Goal: Contribute content: Contribute content

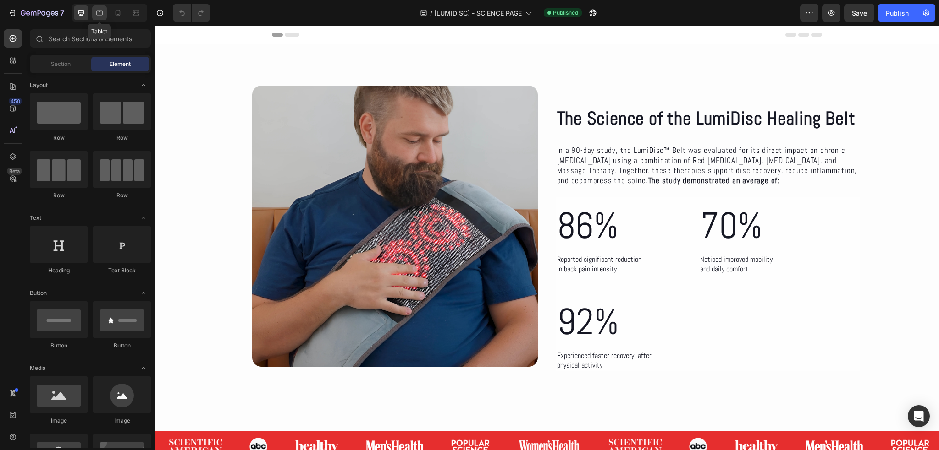
click at [102, 11] on icon at bounding box center [99, 13] width 7 height 5
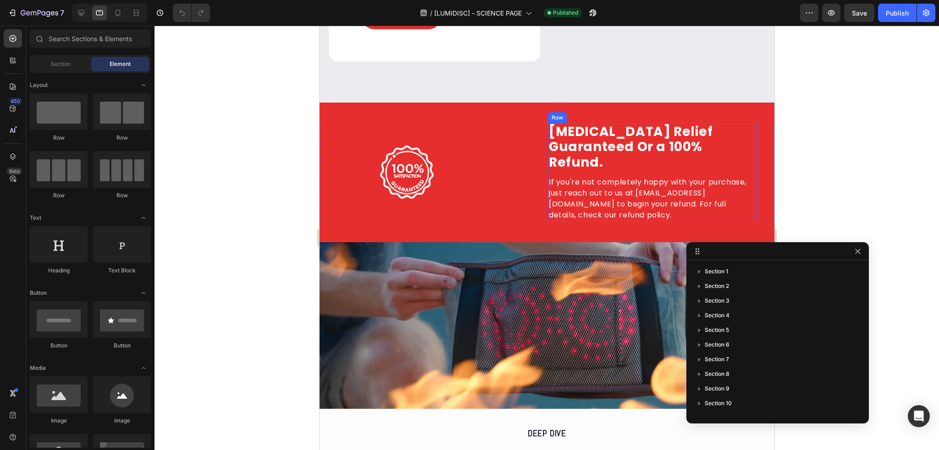
scroll to position [1421, 0]
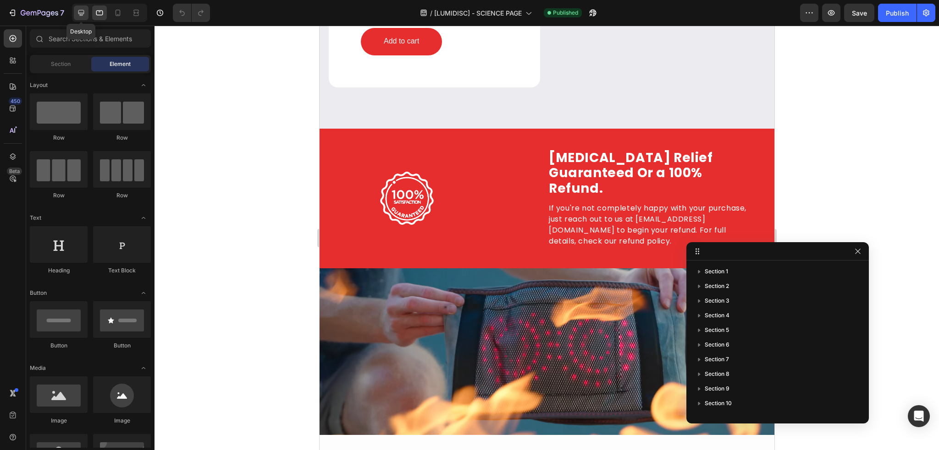
click at [79, 17] on icon at bounding box center [81, 12] width 9 height 9
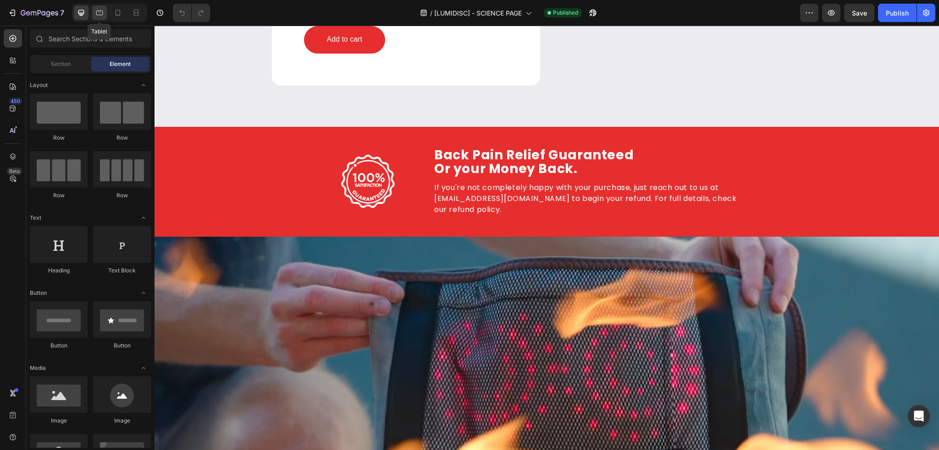
click at [102, 17] on div at bounding box center [99, 12] width 15 height 15
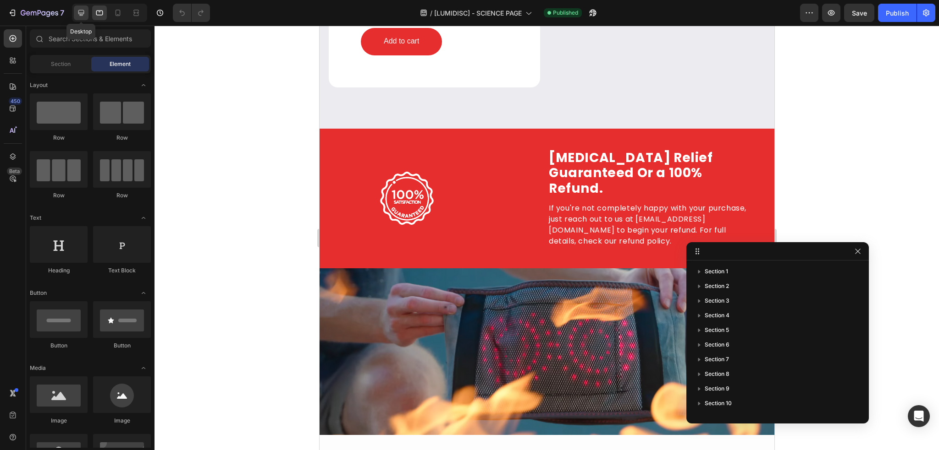
click at [84, 14] on icon at bounding box center [81, 12] width 9 height 9
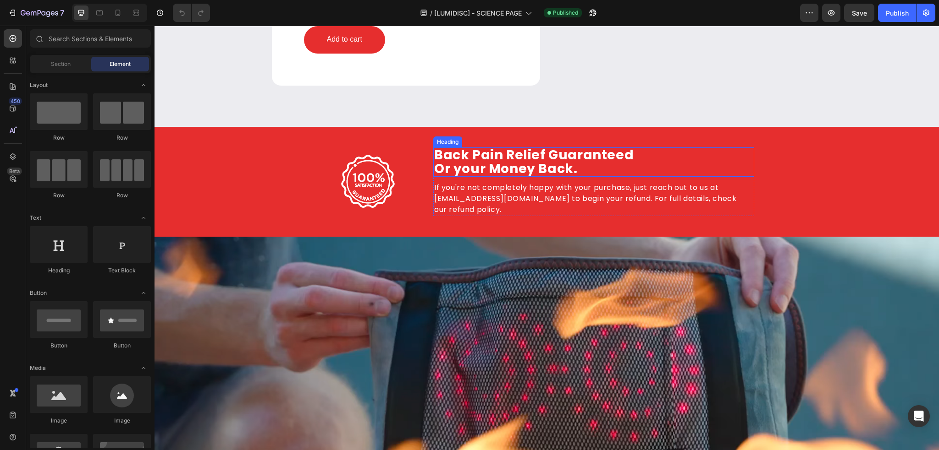
click at [517, 152] on h2 "Back Pain Relief Guaranteed Or your Money Back." at bounding box center [593, 162] width 321 height 29
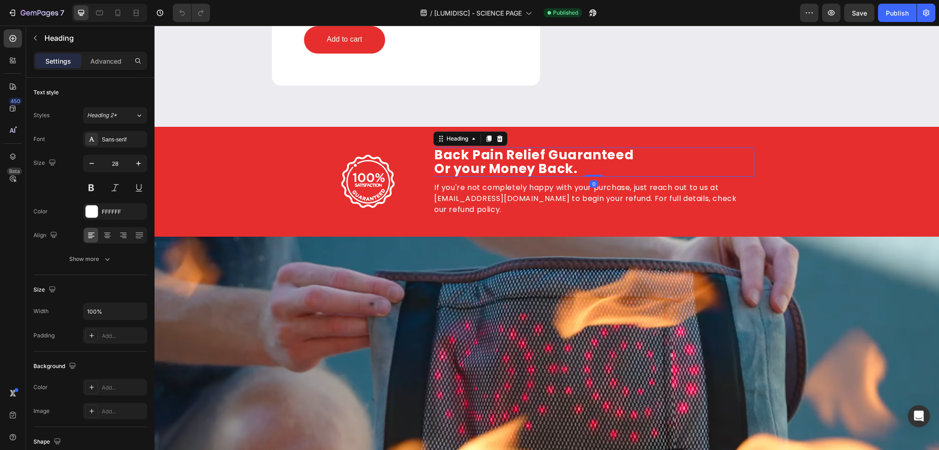
click at [517, 152] on h2 "Back Pain Relief Guaranteed Or your Money Back." at bounding box center [593, 162] width 321 height 29
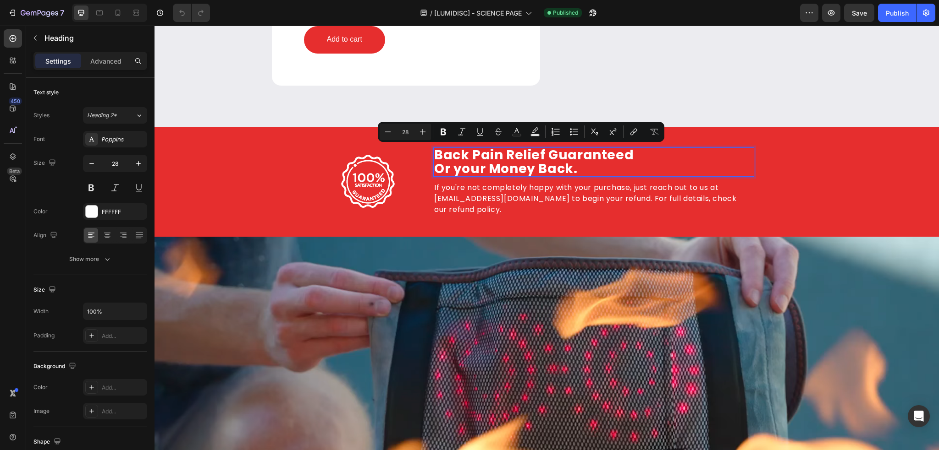
click at [540, 154] on p "Back Pain Relief Guaranteed Or your Money Back." at bounding box center [593, 161] width 319 height 27
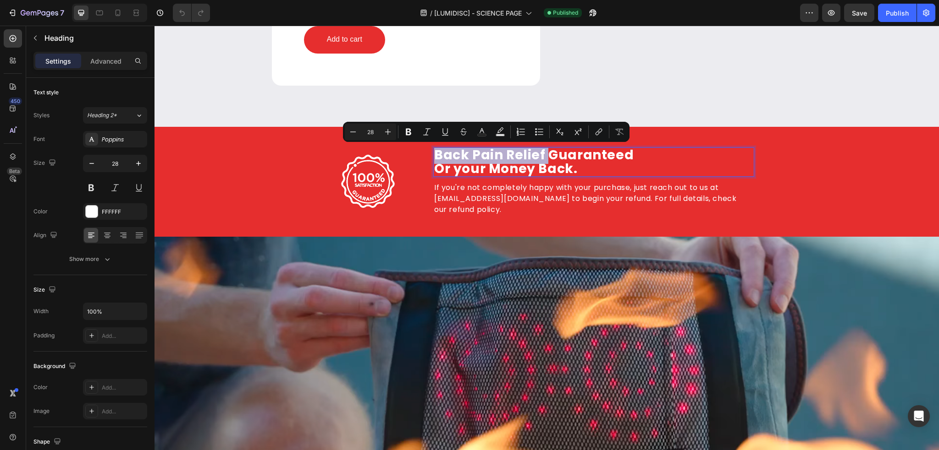
drag, startPoint x: 540, startPoint y: 154, endPoint x: 431, endPoint y: 154, distance: 109.5
click at [434, 154] on p "Back Pain Relief Guaranteed Or your Money Back." at bounding box center [593, 161] width 319 height 27
copy p "Back Pain Relief"
click at [99, 11] on icon at bounding box center [99, 13] width 7 height 5
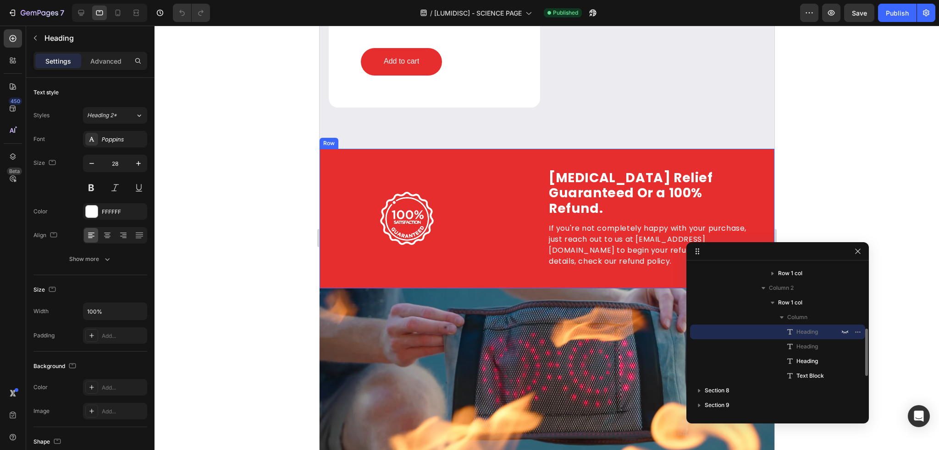
scroll to position [1389, 0]
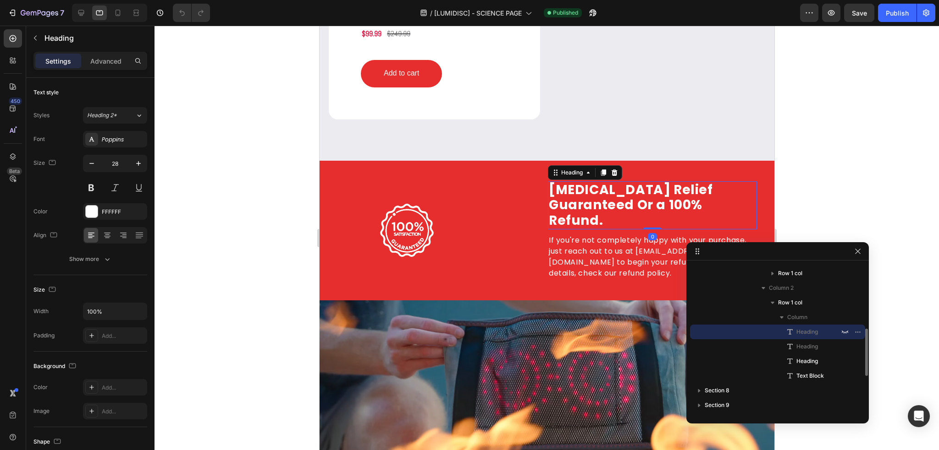
click at [611, 192] on h2 "[MEDICAL_DATA] Relief Guaranteed Or a 100% Refund." at bounding box center [651, 205] width 209 height 48
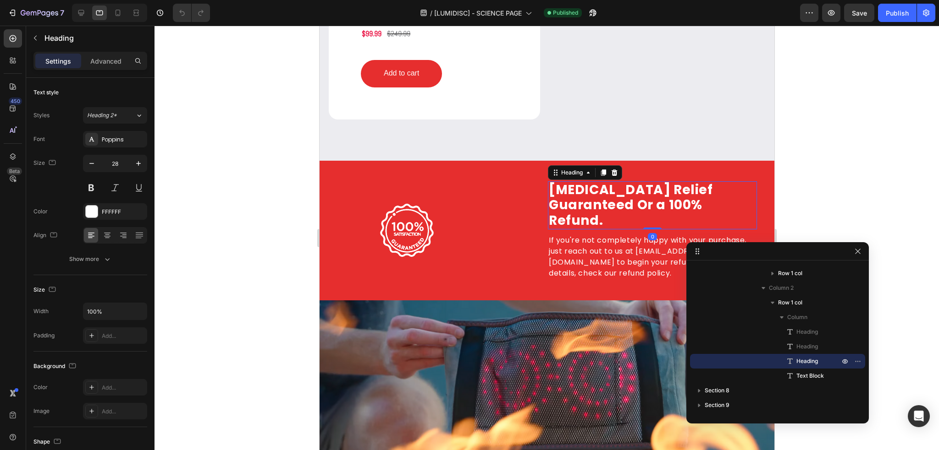
click at [611, 192] on h2 "[MEDICAL_DATA] Relief Guaranteed Or a 100% Refund." at bounding box center [651, 205] width 209 height 48
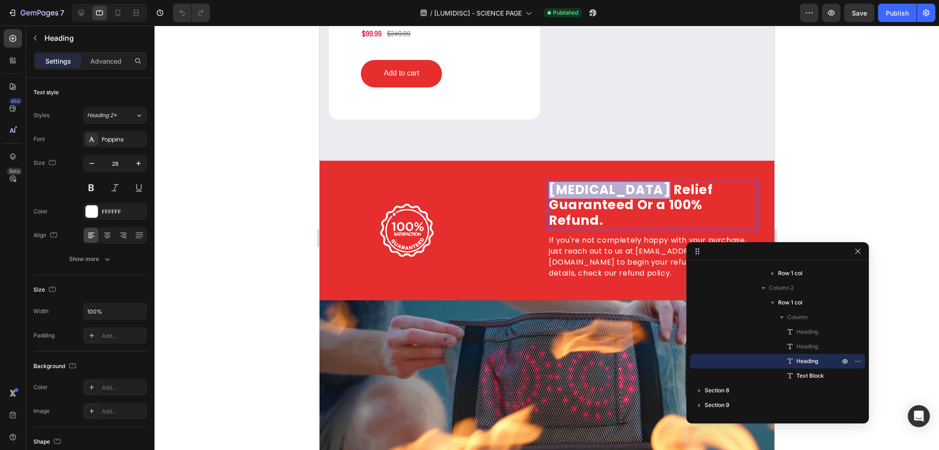
drag, startPoint x: 643, startPoint y: 191, endPoint x: 544, endPoint y: 190, distance: 99.4
click at [548, 190] on p "[MEDICAL_DATA] Relief Guaranteed Or a 100% Refund." at bounding box center [651, 205] width 207 height 46
click at [83, 15] on icon at bounding box center [81, 12] width 9 height 9
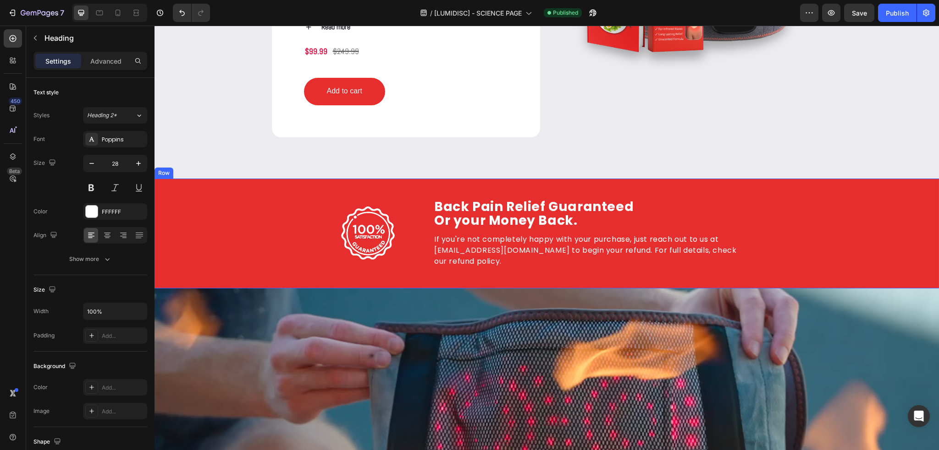
scroll to position [1309, 0]
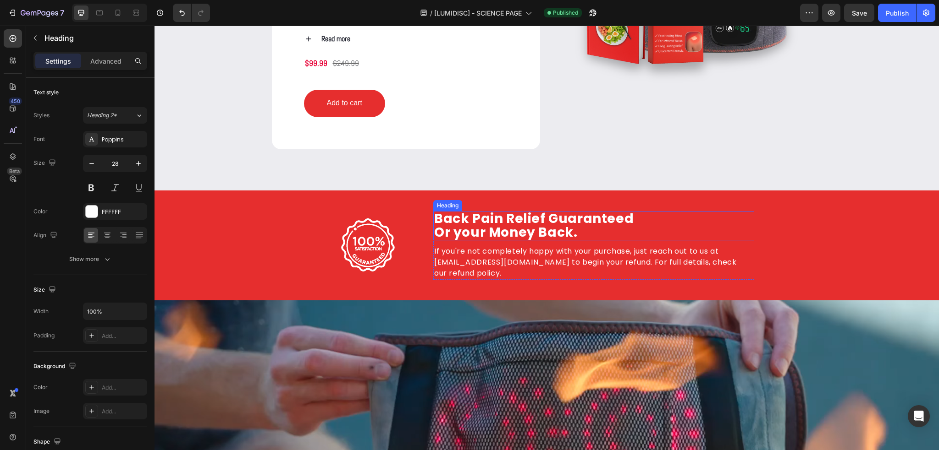
click at [528, 234] on p "Back Pain Relief Guaranteed Or your Money Back." at bounding box center [593, 225] width 319 height 27
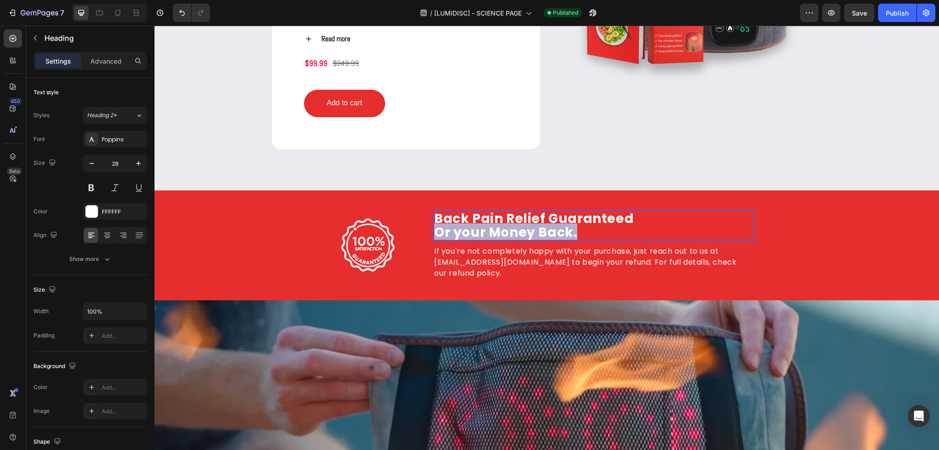
drag, startPoint x: 577, startPoint y: 233, endPoint x: 434, endPoint y: 230, distance: 143.0
click at [434, 230] on p "Back Pain Relief Guaranteed Or your Money Back." at bounding box center [593, 225] width 319 height 27
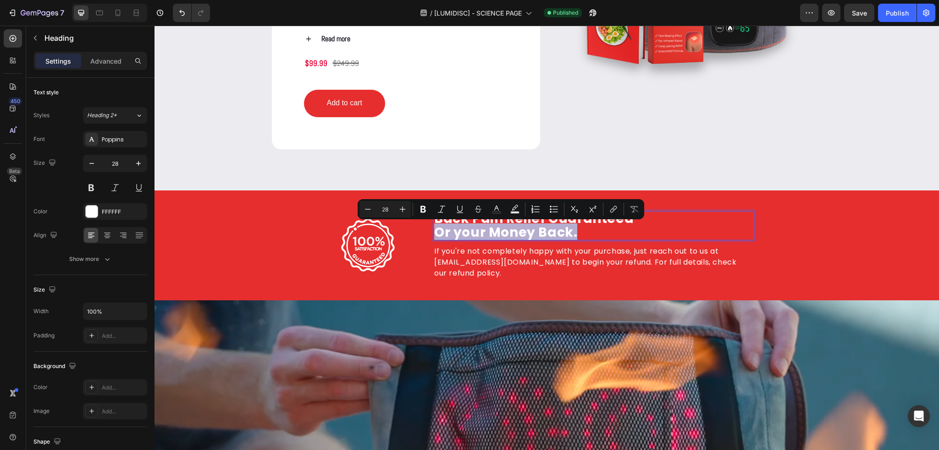
copy p "Or your Money Back."
click at [102, 15] on icon at bounding box center [99, 13] width 7 height 5
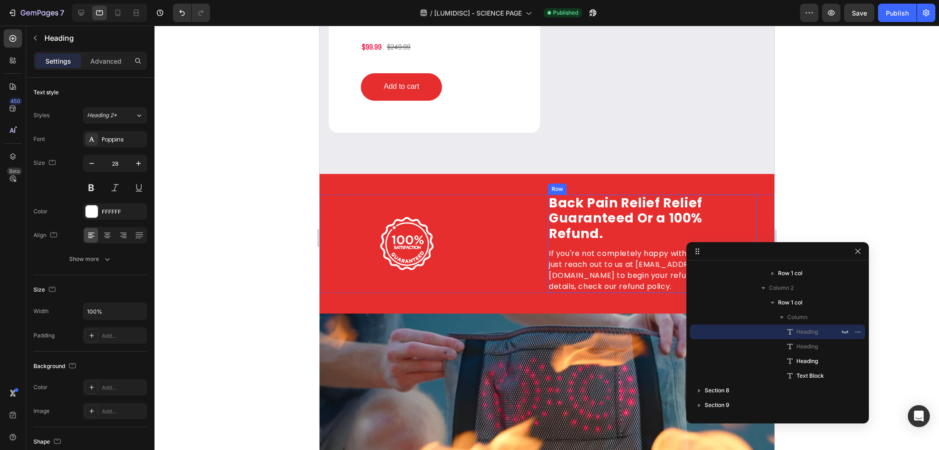
scroll to position [1417, 0]
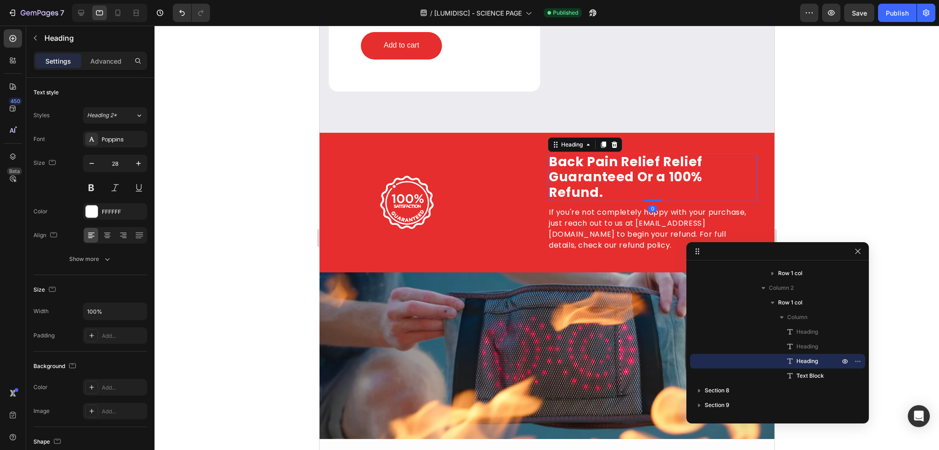
click at [713, 178] on p "Back Pain Relief Relief Guaranteed Or a 100% Refund." at bounding box center [651, 177] width 207 height 46
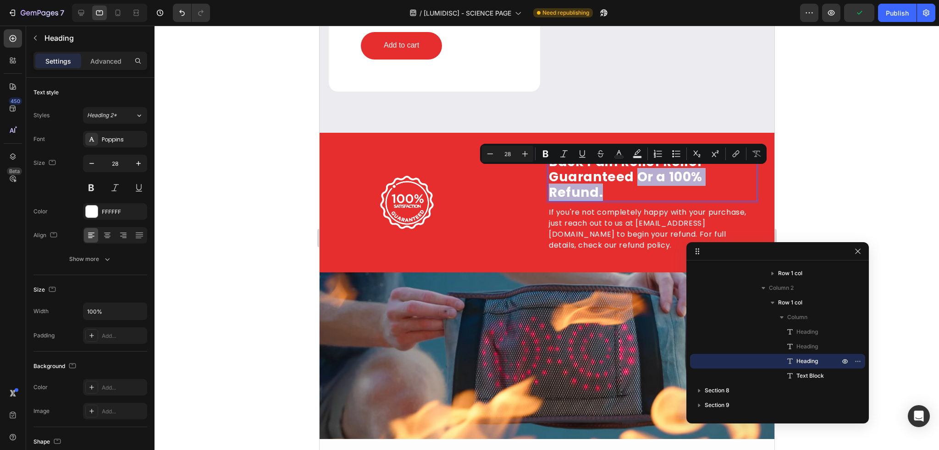
drag, startPoint x: 750, startPoint y: 179, endPoint x: 629, endPoint y: 177, distance: 120.5
click at [629, 177] on p "Back Pain Relief Relief Guaranteed Or a 100% Refund." at bounding box center [651, 177] width 207 height 46
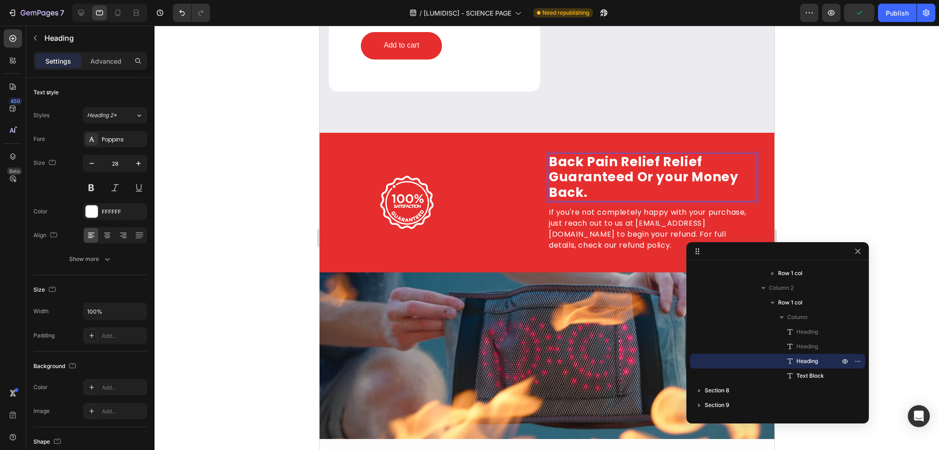
scroll to position [0, 0]
drag, startPoint x: 653, startPoint y: 163, endPoint x: 616, endPoint y: 160, distance: 36.7
click at [616, 160] on p "Back Pain Relief Relief Guaranteed Or your Money Back." at bounding box center [651, 177] width 207 height 46
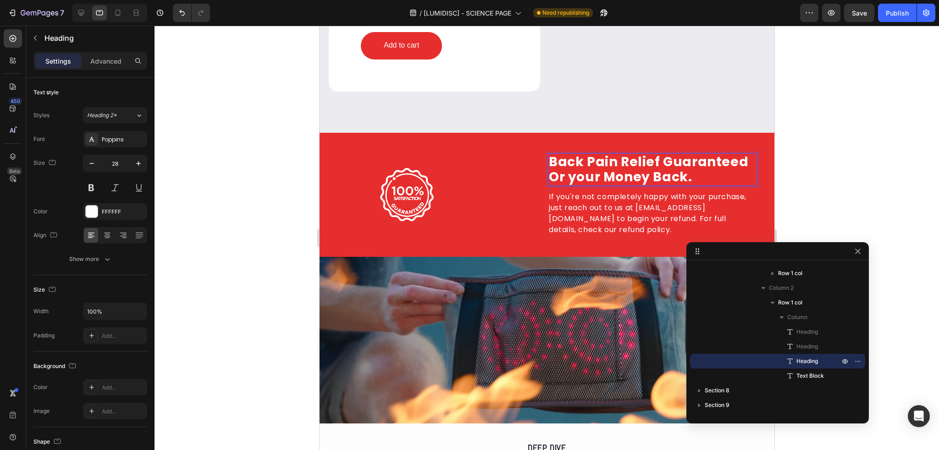
click at [693, 178] on p "Back Pain Relief Guaranteed Or your Money Back." at bounding box center [651, 169] width 207 height 31
click at [117, 12] on icon at bounding box center [117, 12] width 9 height 9
type input "20"
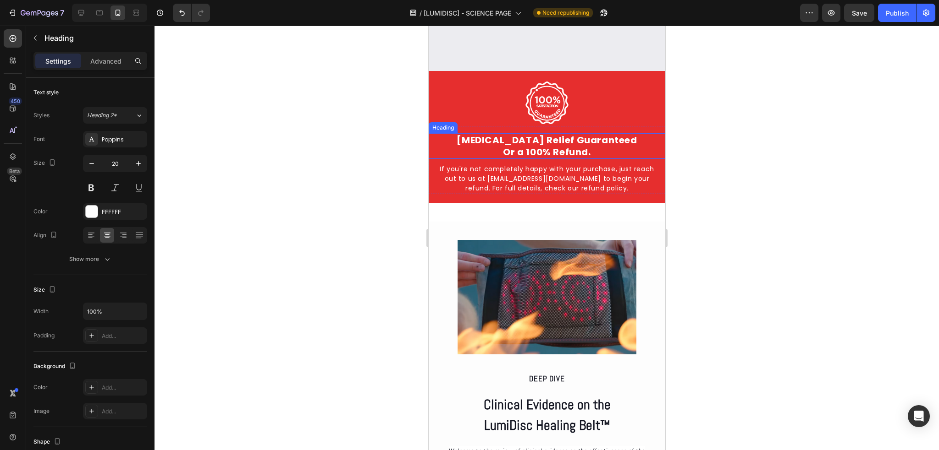
scroll to position [1372, 0]
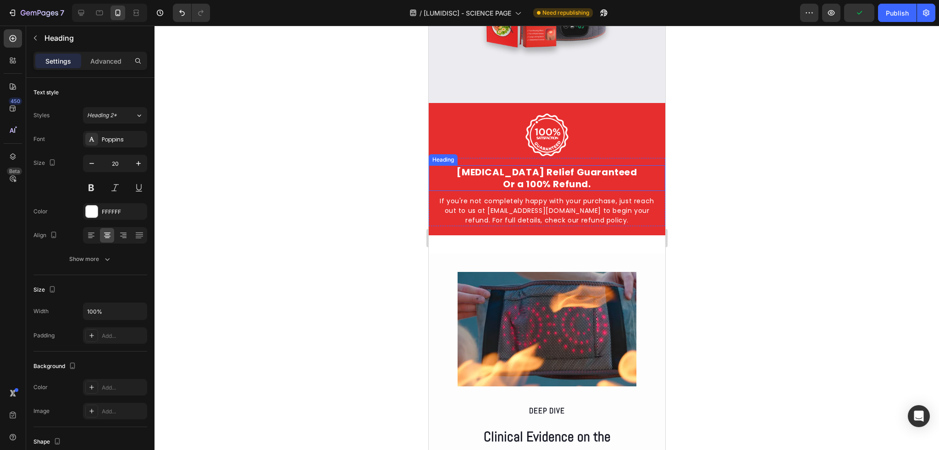
click at [539, 191] on h2 "[MEDICAL_DATA] Relief Guaranteed Or a 100% Refund." at bounding box center [546, 178] width 236 height 26
click at [588, 191] on h2 "[MEDICAL_DATA] Relief Guaranteed Or a 100% Refund." at bounding box center [546, 178] width 236 height 26
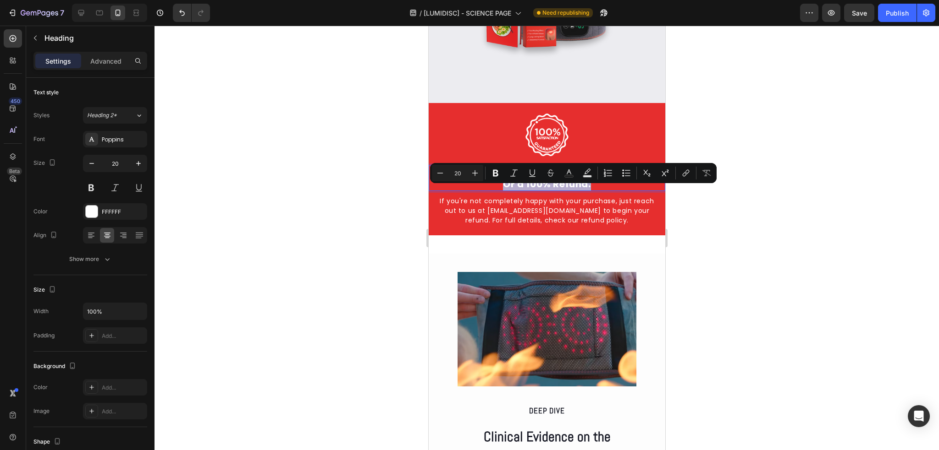
drag, startPoint x: 589, startPoint y: 196, endPoint x: 497, endPoint y: 194, distance: 91.7
click at [497, 190] on p "[MEDICAL_DATA] Relief Guaranteed Or a 100% Refund." at bounding box center [546, 178] width 235 height 24
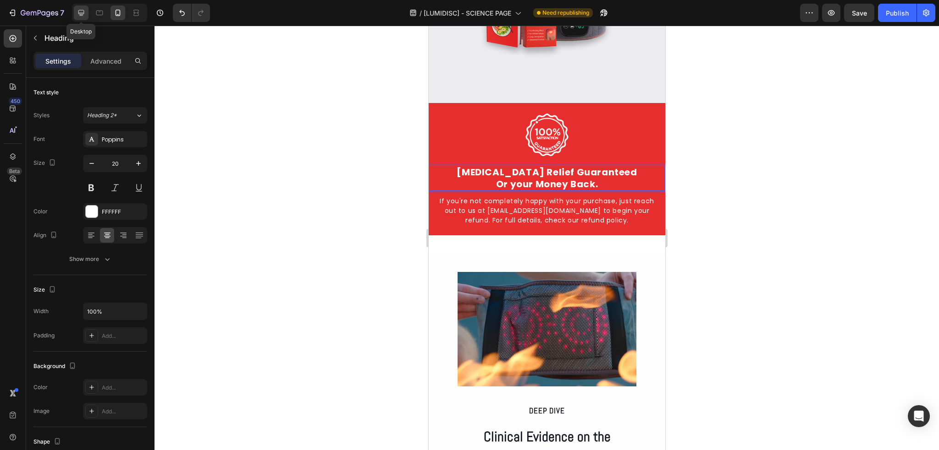
drag, startPoint x: 84, startPoint y: 11, endPoint x: 51, endPoint y: 56, distance: 55.7
click at [84, 11] on icon at bounding box center [81, 12] width 9 height 9
type input "28"
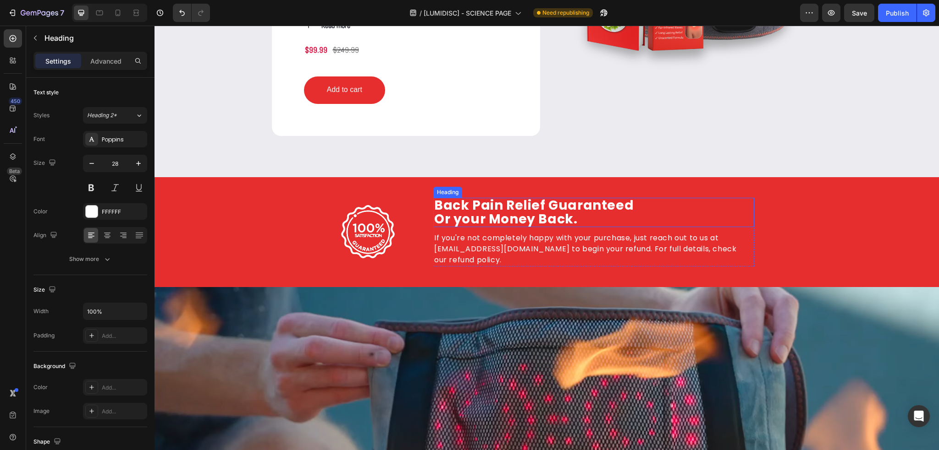
scroll to position [1309, 0]
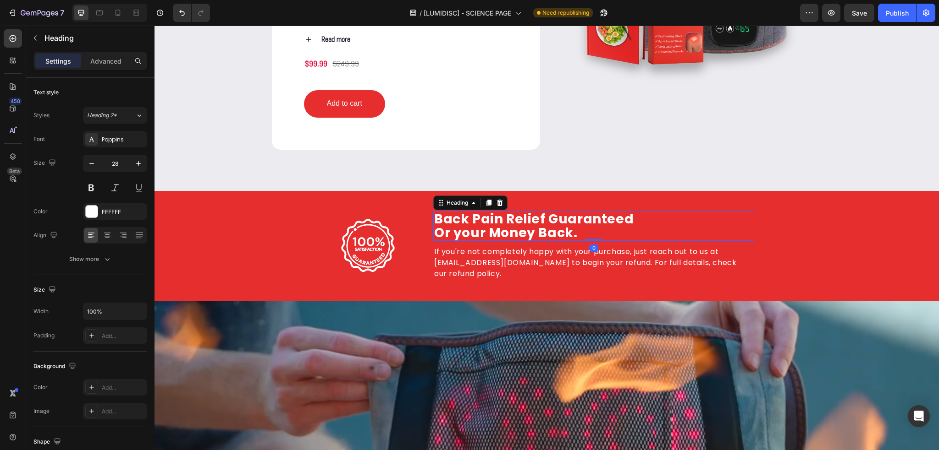
click at [486, 218] on p "Back Pain Relief Guaranteed Or your Money Back." at bounding box center [593, 226] width 319 height 27
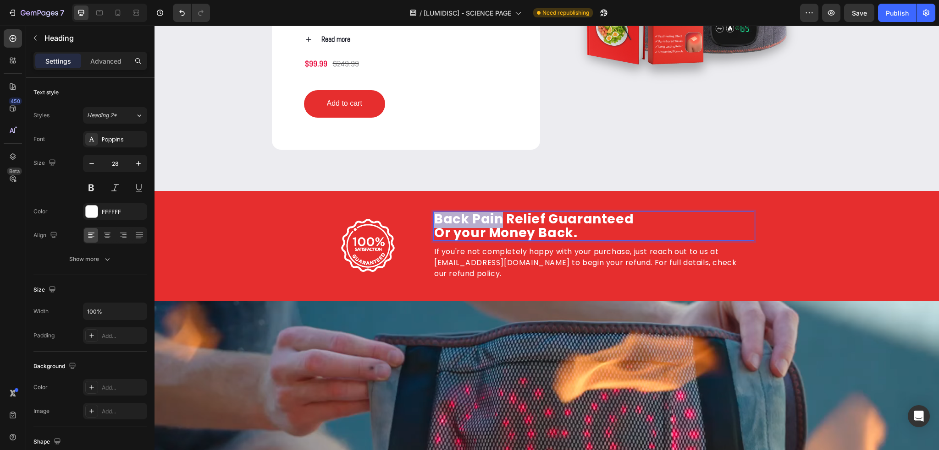
drag, startPoint x: 498, startPoint y: 220, endPoint x: 434, endPoint y: 220, distance: 64.2
click at [434, 220] on p "Back Pain Relief Guaranteed Or your Money Back." at bounding box center [593, 226] width 319 height 27
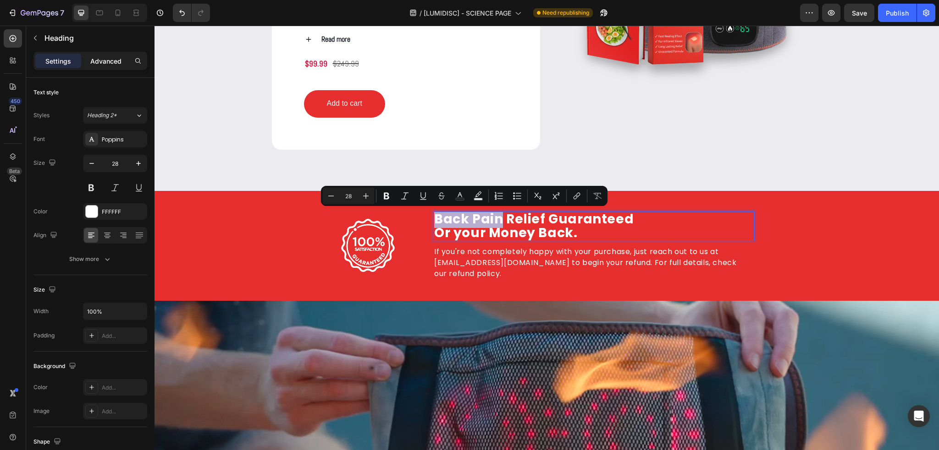
copy p "Back Pain"
click at [119, 16] on icon at bounding box center [117, 12] width 9 height 9
type input "20"
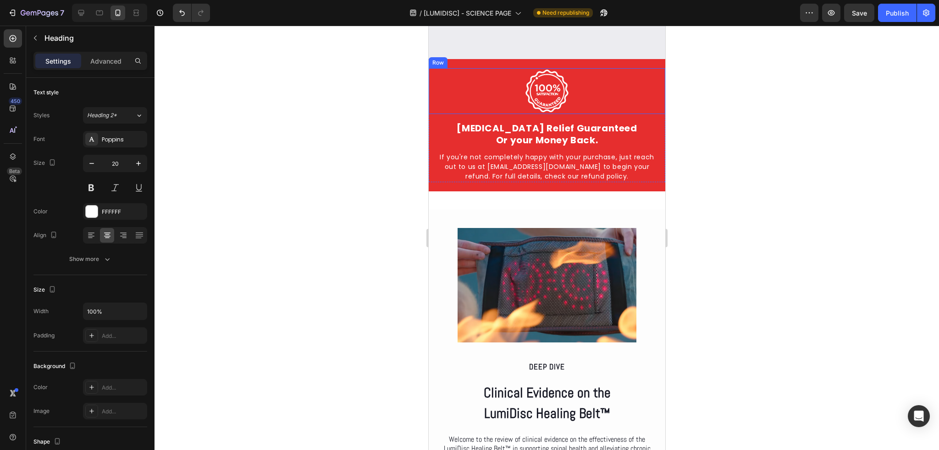
scroll to position [1404, 0]
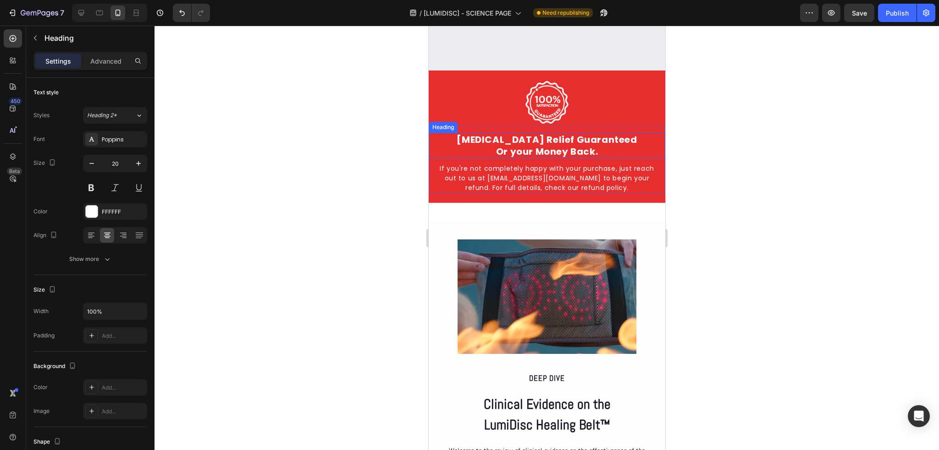
click at [532, 157] on p "[MEDICAL_DATA] Relief Guaranteed Or your Money Back." at bounding box center [546, 146] width 235 height 24
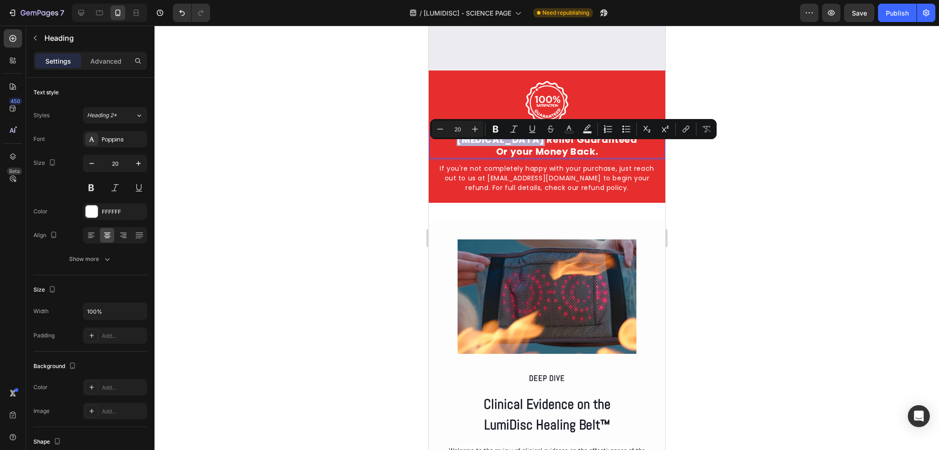
drag, startPoint x: 533, startPoint y: 151, endPoint x: 454, endPoint y: 152, distance: 79.3
click at [454, 152] on p "[MEDICAL_DATA] Relief Guaranteed Or your Money Back." at bounding box center [546, 146] width 235 height 24
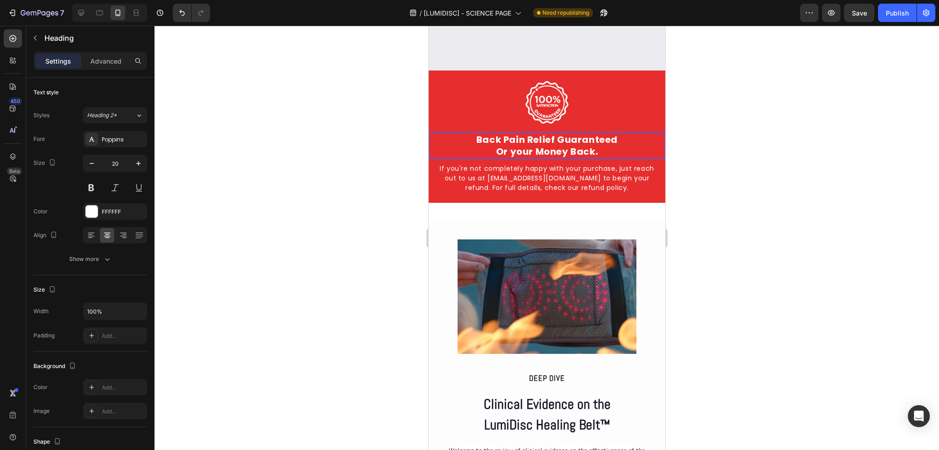
click at [461, 158] on p "Back Pain Relief Guaranteed Or your Money Back." at bounding box center [546, 146] width 235 height 24
click at [901, 9] on div "Publish" at bounding box center [896, 13] width 23 height 10
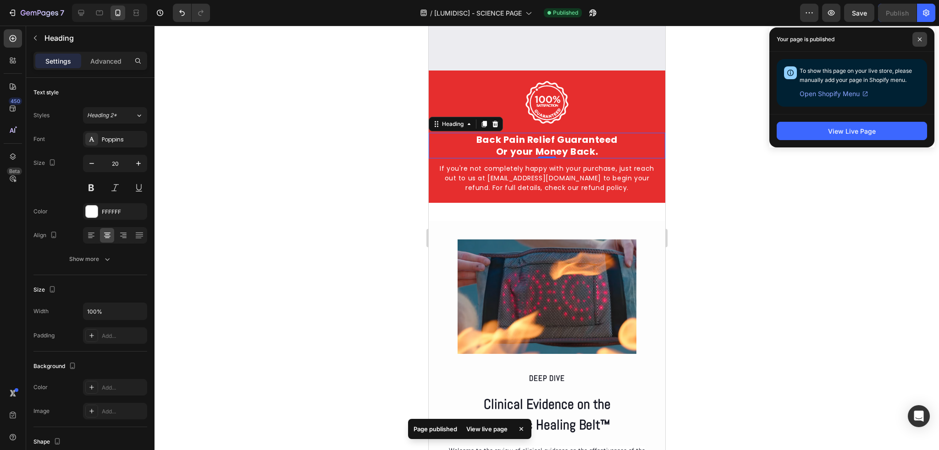
click at [917, 40] on icon at bounding box center [919, 39] width 5 height 5
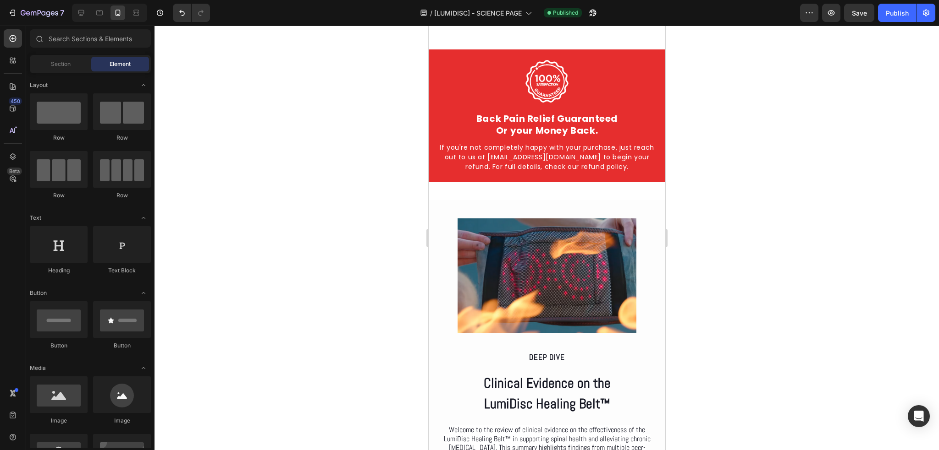
scroll to position [1327, 0]
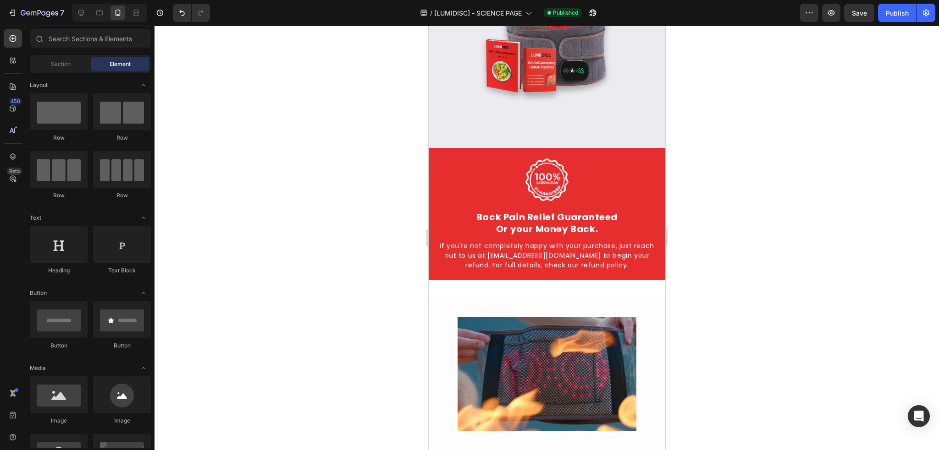
click at [727, 111] on div at bounding box center [546, 238] width 784 height 425
click at [38, 5] on button "7" at bounding box center [36, 13] width 65 height 18
